Goal: Communication & Community: Answer question/provide support

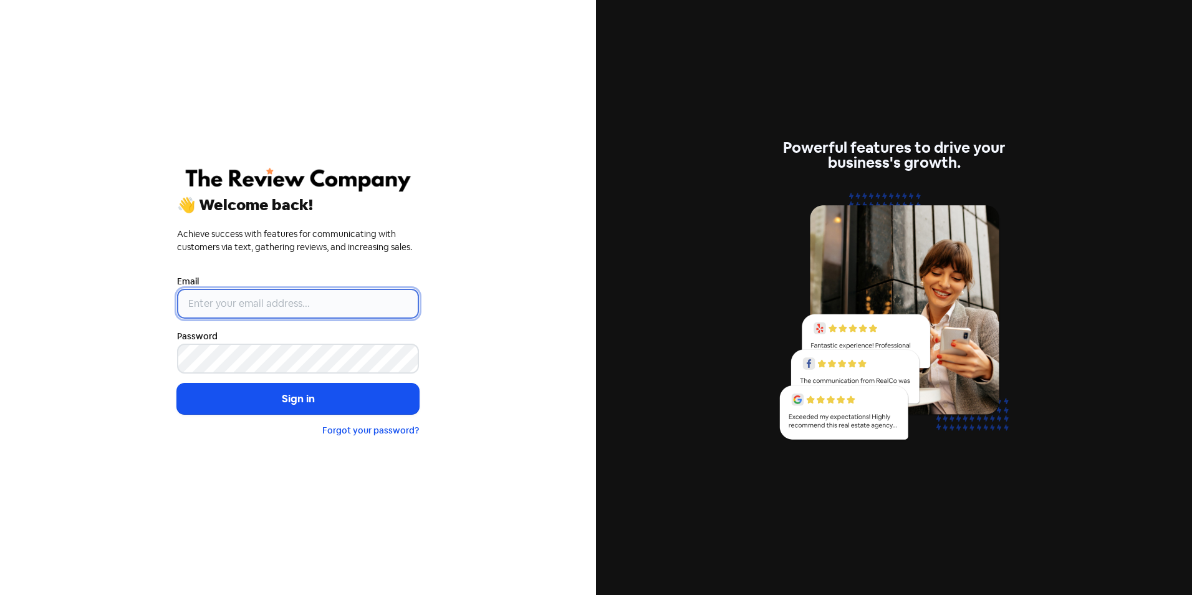
click at [251, 308] on input "email" at bounding box center [298, 304] width 242 height 30
type input "[EMAIL_ADDRESS][DOMAIN_NAME]"
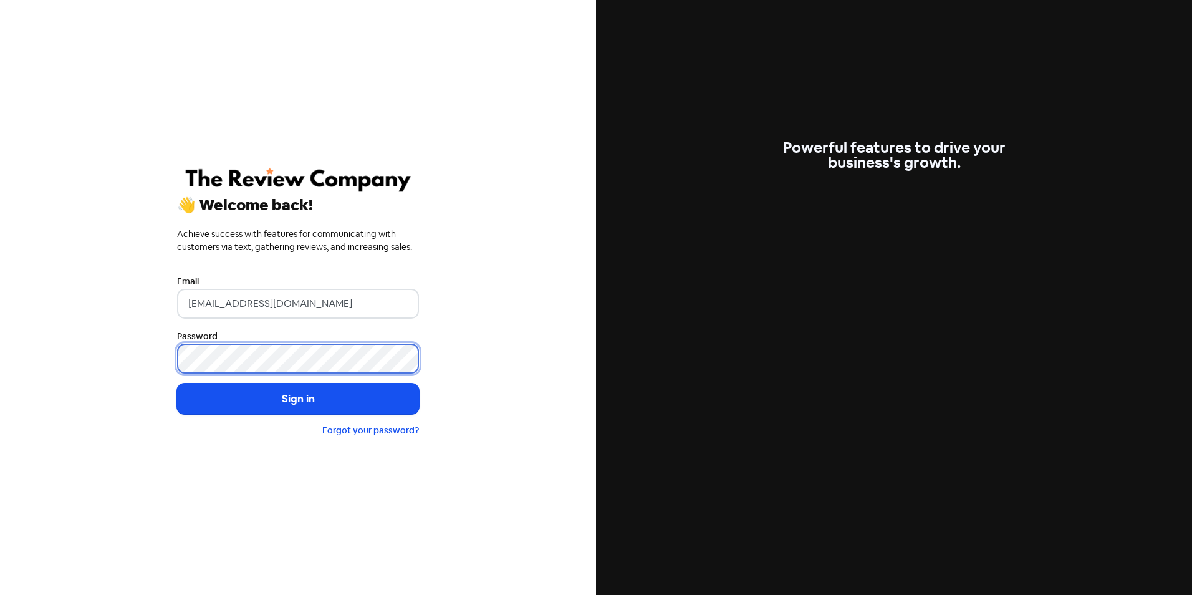
click at [177, 383] on button "Sign in" at bounding box center [298, 398] width 242 height 31
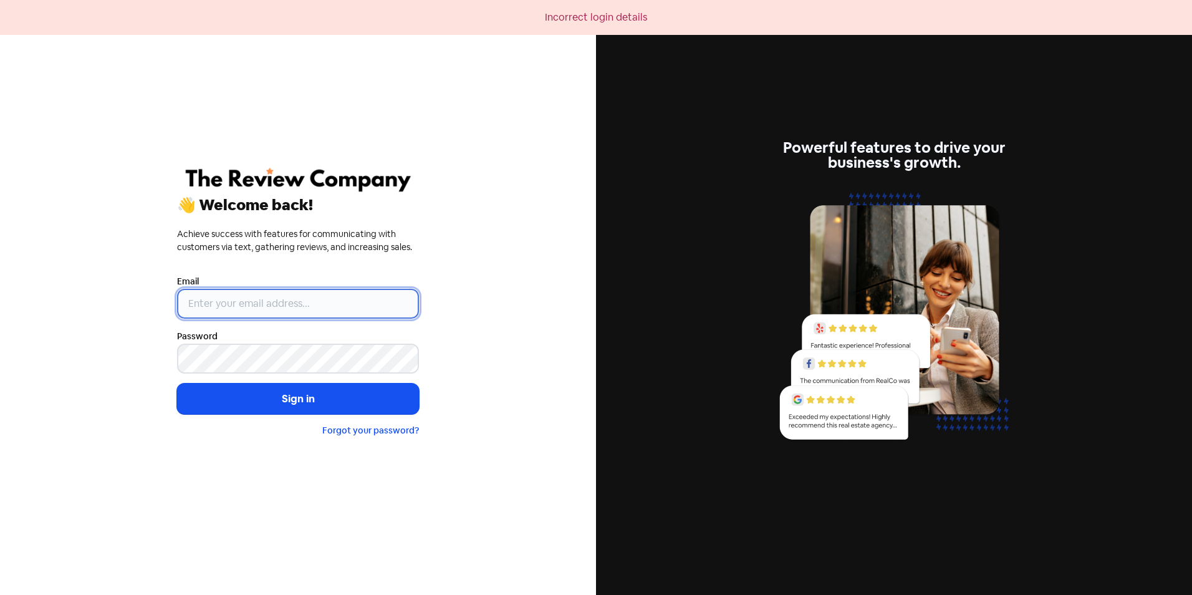
click at [265, 298] on input "email" at bounding box center [298, 304] width 242 height 30
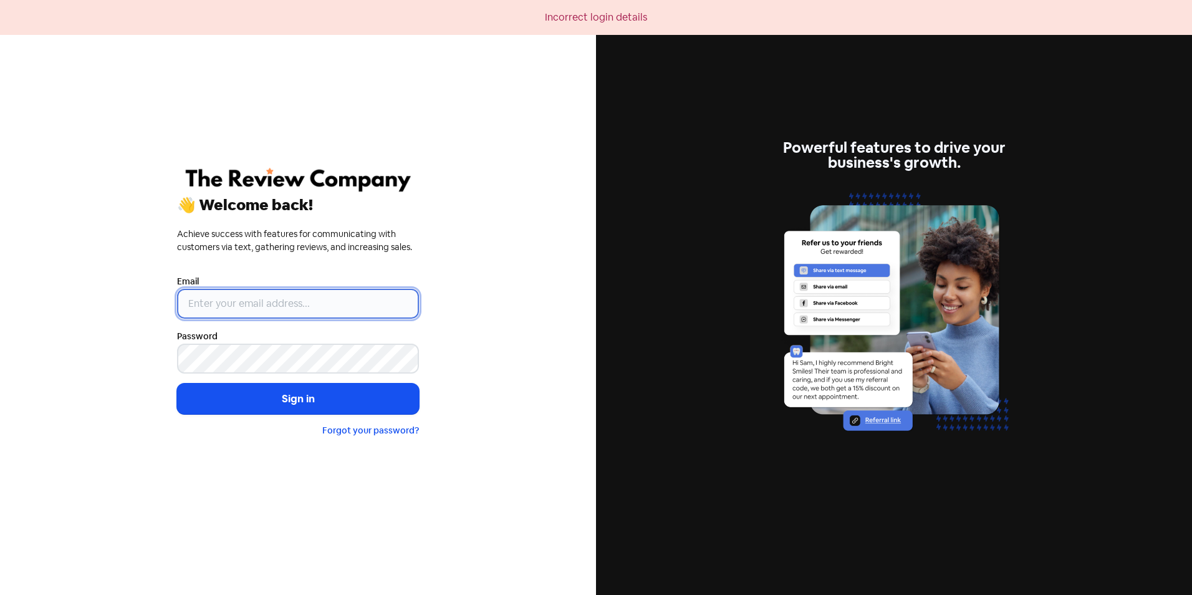
type input "[EMAIL_ADDRESS][DOMAIN_NAME]"
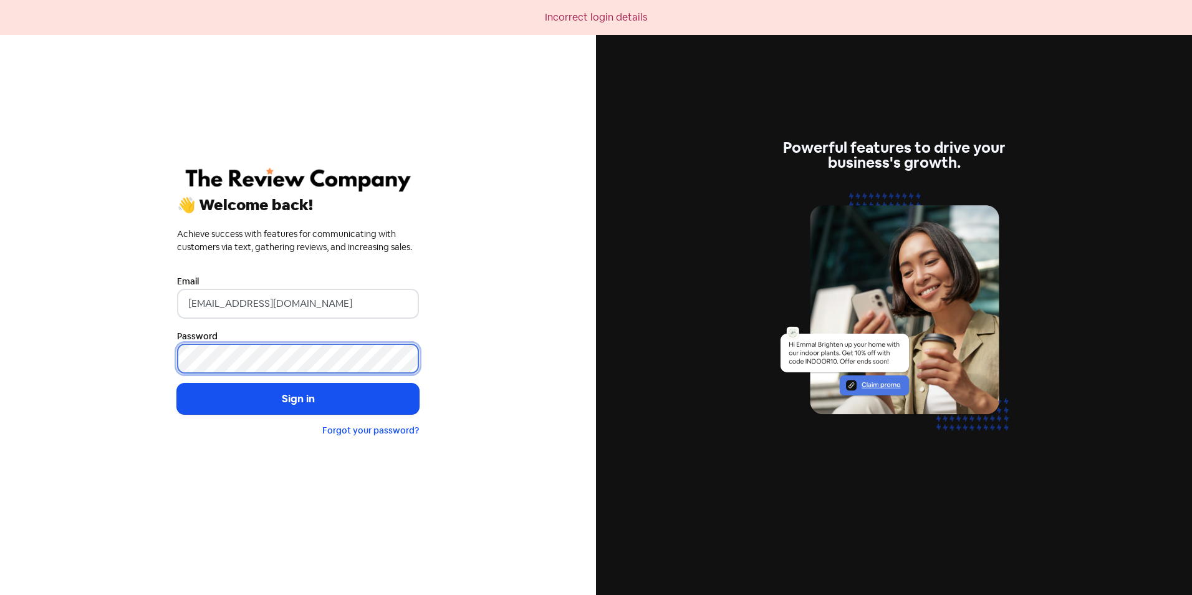
click at [177, 383] on button "Sign in" at bounding box center [298, 398] width 242 height 31
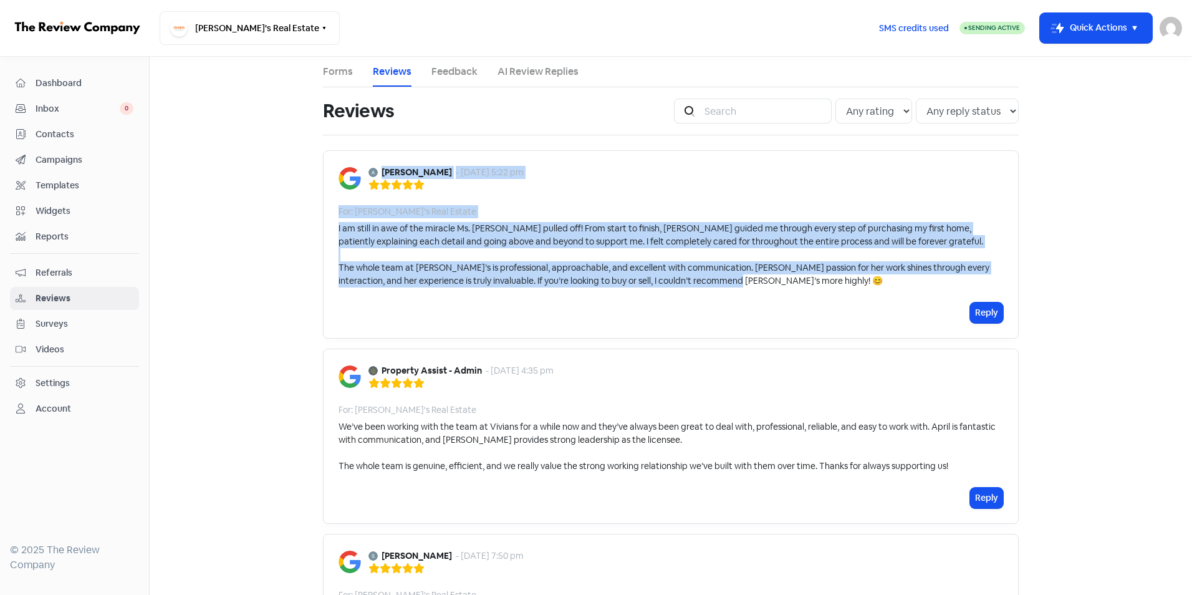
drag, startPoint x: 379, startPoint y: 171, endPoint x: 806, endPoint y: 289, distance: 442.9
click at [806, 289] on div "Angela Long - 29 Aug 2025, 5:22 pm For: Vivian's Real Estate I am still in awe …" at bounding box center [671, 244] width 696 height 188
copy div "Angela Long - 29 Aug 2025, 5:22 pm For: Vivian's Real Estate I am still in awe …"
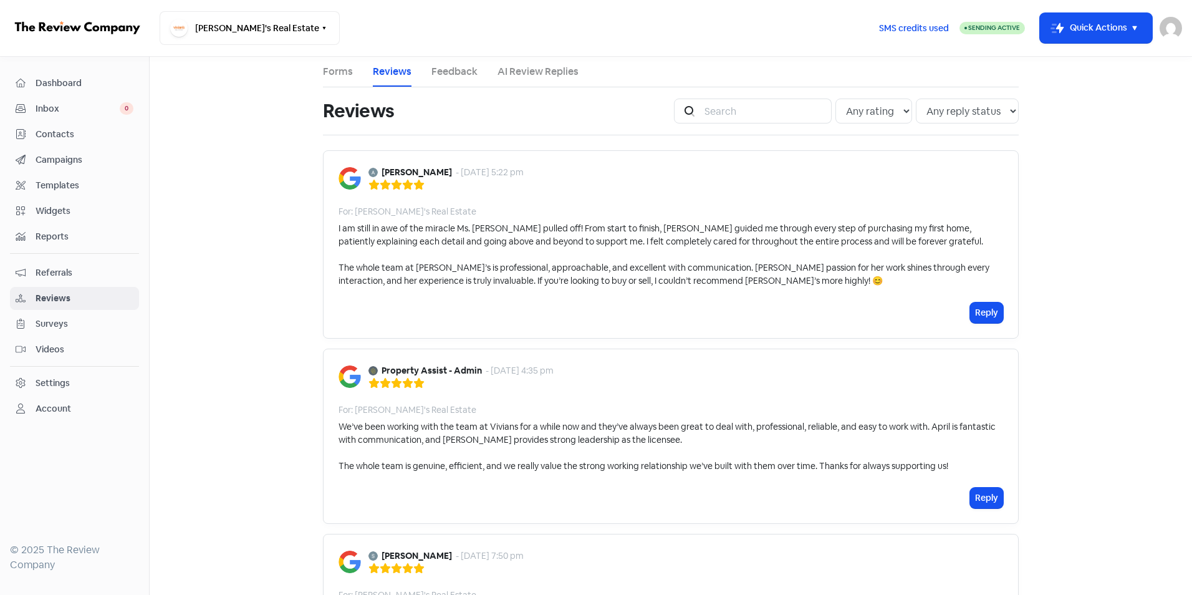
click at [390, 304] on div "Reply" at bounding box center [670, 312] width 664 height 21
